Goal: Task Accomplishment & Management: Use online tool/utility

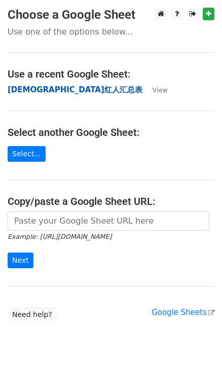
click at [50, 92] on strong "华人红人汇总表" at bounding box center [75, 89] width 135 height 9
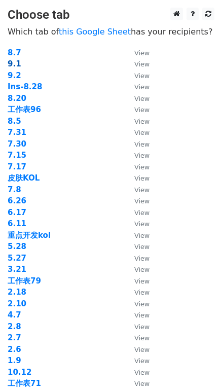
click at [10, 63] on strong "9.1" at bounding box center [15, 63] width 14 height 9
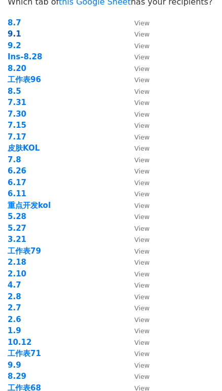
scroll to position [46, 0]
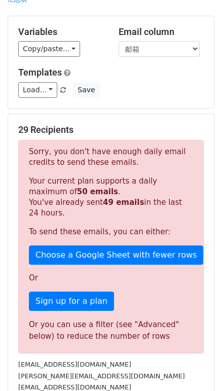
scroll to position [92, 0]
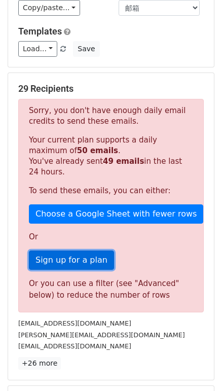
click at [75, 250] on link "Sign up for a plan" at bounding box center [71, 259] width 85 height 19
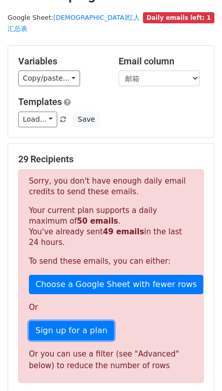
scroll to position [0, 0]
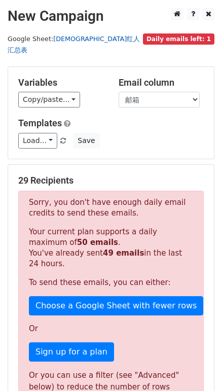
click at [82, 40] on link "[DEMOGRAPHIC_DATA]红人汇总表" at bounding box center [74, 44] width 132 height 19
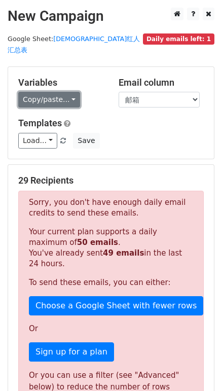
click at [61, 92] on link "Copy/paste..." at bounding box center [49, 100] width 62 height 16
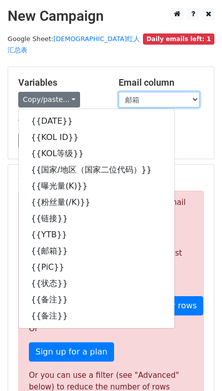
click at [149, 95] on select "DATE KOL ID KOL等级 国家/地区（国家二位代码） 曝光量(K) 粉丝量(/K) 链接 YTB 邮箱 PiC 状态 备注 备注" at bounding box center [159, 100] width 81 height 16
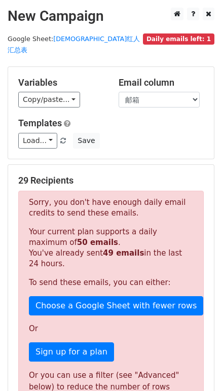
click at [145, 77] on h5 "Email column" at bounding box center [161, 82] width 85 height 11
click at [72, 37] on link "华人红人汇总表" at bounding box center [74, 44] width 132 height 19
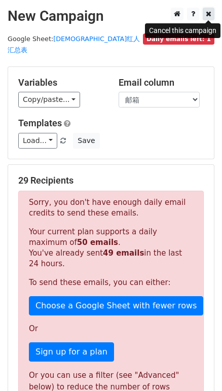
click at [208, 16] on icon at bounding box center [209, 13] width 6 height 7
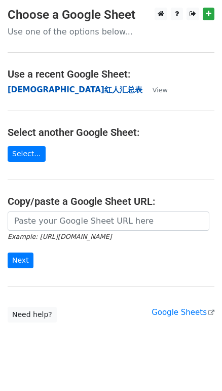
click at [50, 85] on strong "华人红人汇总表" at bounding box center [75, 89] width 135 height 9
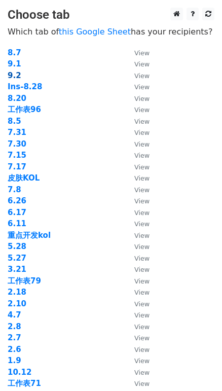
click at [19, 74] on strong "9.2" at bounding box center [15, 75] width 14 height 9
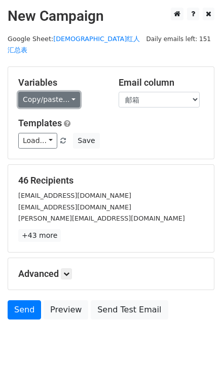
click at [56, 92] on link "Copy/paste..." at bounding box center [49, 100] width 62 height 16
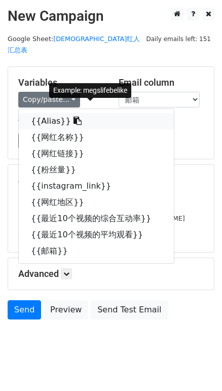
click at [55, 113] on link "{{Alias}}" at bounding box center [96, 121] width 155 height 16
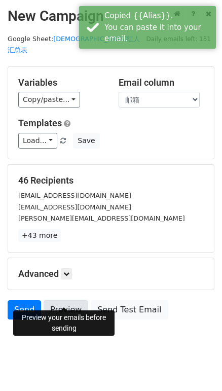
click at [65, 300] on link "Preview" at bounding box center [66, 309] width 45 height 19
